Goal: Task Accomplishment & Management: Complete application form

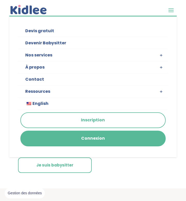
click at [171, 7] on span at bounding box center [171, 10] width 8 height 8
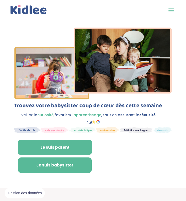
click at [72, 165] on link "Je suis babysitter" at bounding box center [55, 164] width 74 height 15
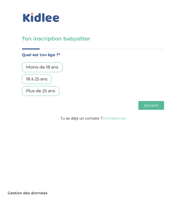
click at [51, 70] on div "Moins de 18 ans" at bounding box center [42, 67] width 40 height 10
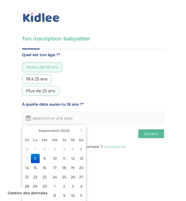
click at [90, 115] on input "text" at bounding box center [93, 118] width 142 height 12
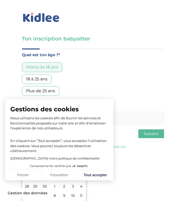
click at [79, 132] on div "Gestions des cookies Nous utilisons les cookies afin de fournir les services et…" at bounding box center [59, 139] width 108 height 81
click at [90, 175] on button "Tout accepter" at bounding box center [95, 175] width 36 height 11
checkbox input "true"
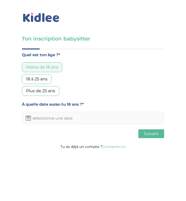
click at [45, 119] on input "text" at bounding box center [93, 118] width 142 height 12
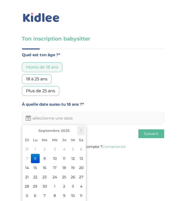
click at [82, 132] on icon at bounding box center [81, 131] width 4 height 4
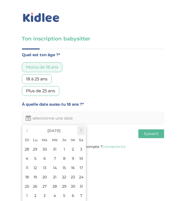
click at [82, 132] on icon at bounding box center [81, 131] width 4 height 4
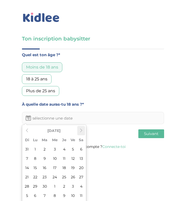
click at [81, 131] on icon at bounding box center [81, 131] width 4 height 4
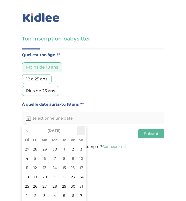
click at [81, 131] on icon at bounding box center [81, 131] width 4 height 4
click at [79, 131] on icon at bounding box center [81, 131] width 4 height 4
click at [74, 152] on td "5" at bounding box center [73, 148] width 9 height 9
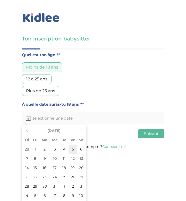
type input "[DATE]"
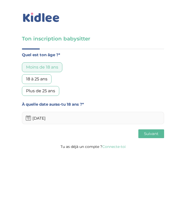
click at [142, 134] on button "Suivant" at bounding box center [151, 133] width 26 height 9
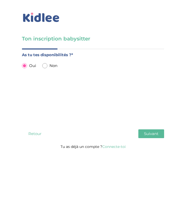
click at [154, 135] on span "Suivant" at bounding box center [151, 133] width 14 height 5
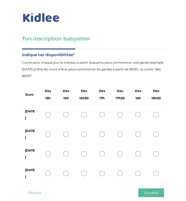
click at [34, 188] on button "Retour" at bounding box center [35, 192] width 26 height 9
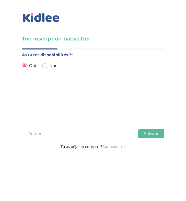
click at [47, 66] on input "radio" at bounding box center [44, 65] width 5 height 5
radio input "true"
radio input "false"
